Goal: Information Seeking & Learning: Learn about a topic

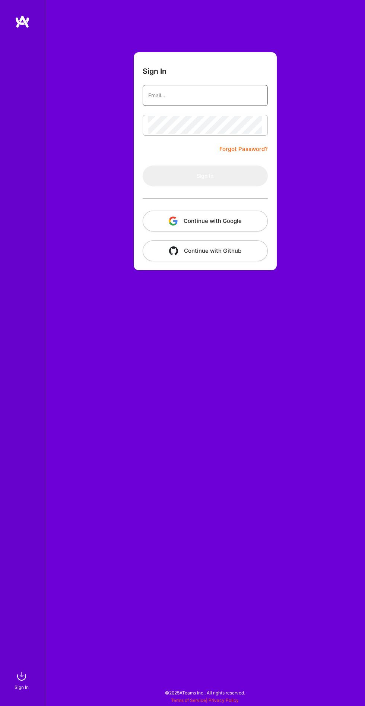
click at [164, 94] on input "email" at bounding box center [205, 95] width 114 height 18
type input "[EMAIL_ADDRESS][DOMAIN_NAME]"
click at [143, 165] on button "Sign In" at bounding box center [205, 175] width 125 height 21
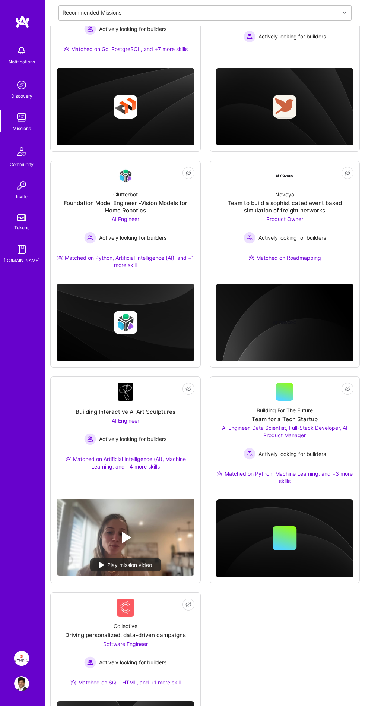
scroll to position [163, 0]
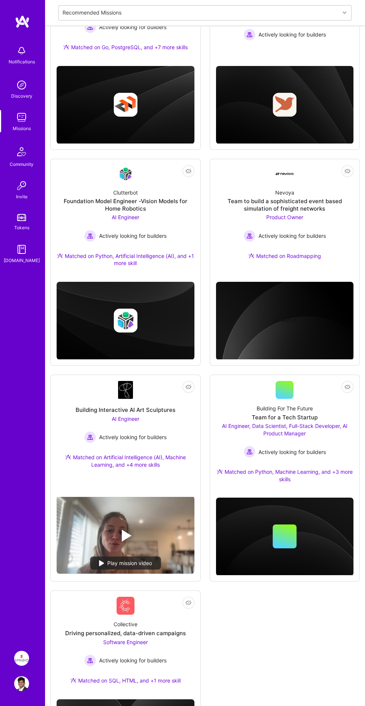
click at [314, 456] on div "Actively looking for builders" at bounding box center [285, 452] width 138 height 12
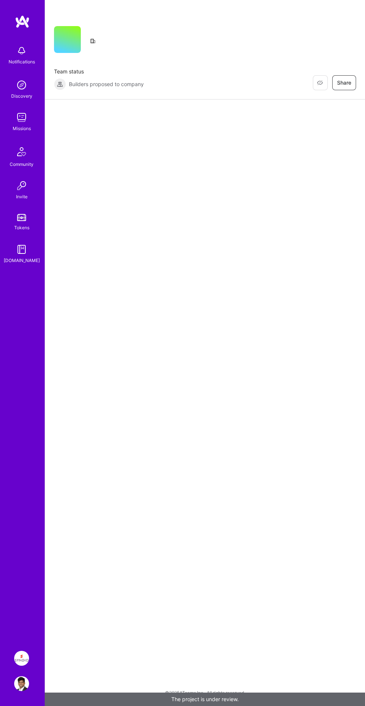
click at [26, 665] on img at bounding box center [21, 658] width 15 height 15
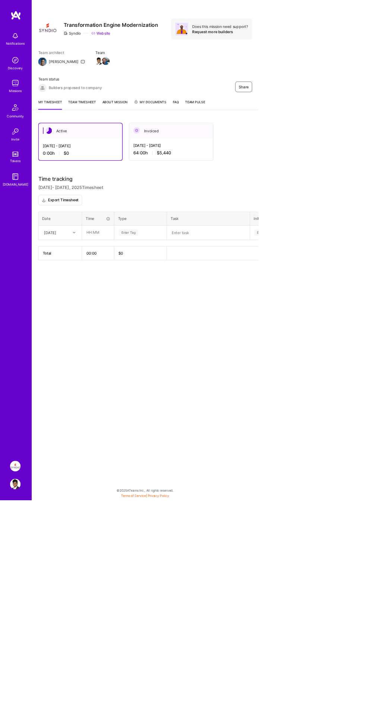
click at [25, 665] on link "Syndio: Transformation Engine Modernization" at bounding box center [21, 658] width 19 height 15
click at [14, 91] on img at bounding box center [21, 85] width 15 height 15
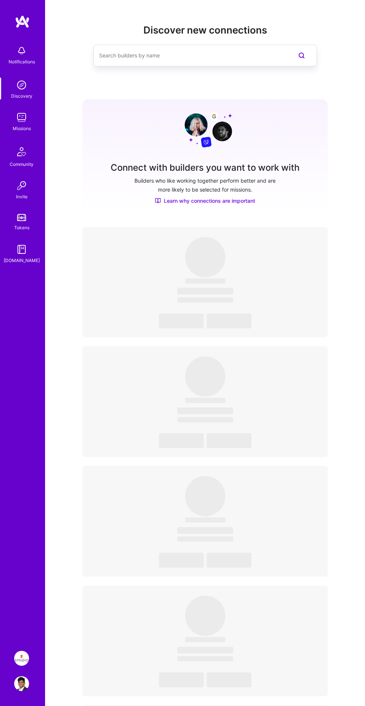
click at [36, 126] on link "Missions" at bounding box center [22, 121] width 46 height 22
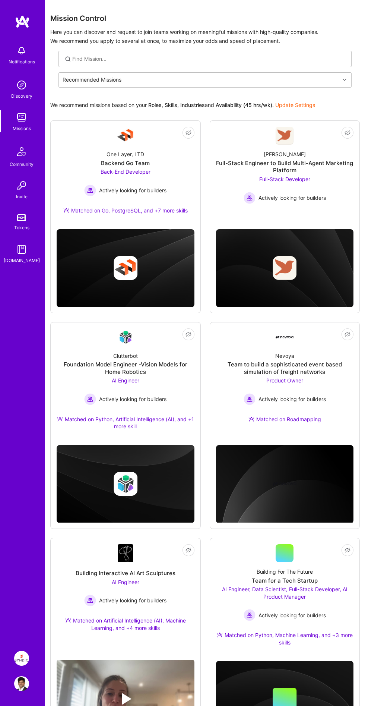
scroll to position [197, 0]
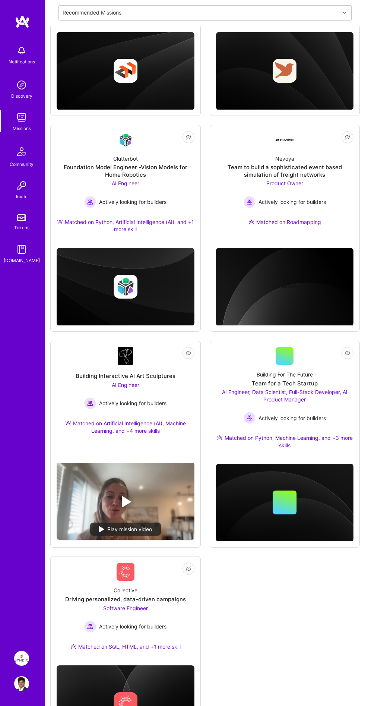
click at [315, 385] on div "Team for a Tech Startup" at bounding box center [285, 383] width 66 height 7
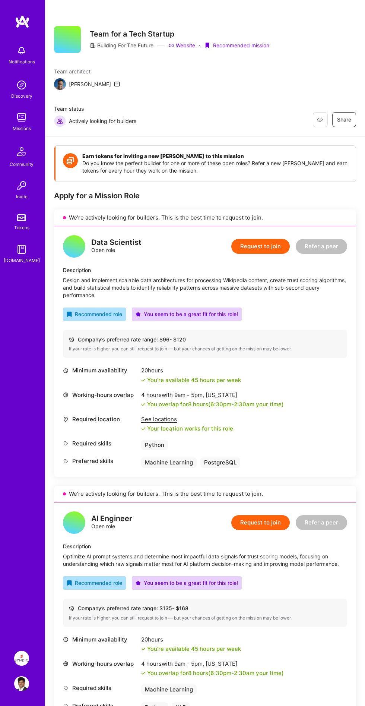
click at [12, 57] on div "Notifications" at bounding box center [22, 54] width 46 height 25
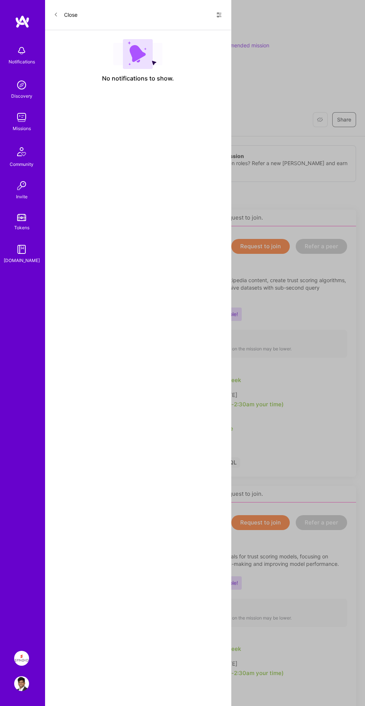
click at [18, 90] on img at bounding box center [21, 85] width 15 height 15
